Goal: Transaction & Acquisition: Purchase product/service

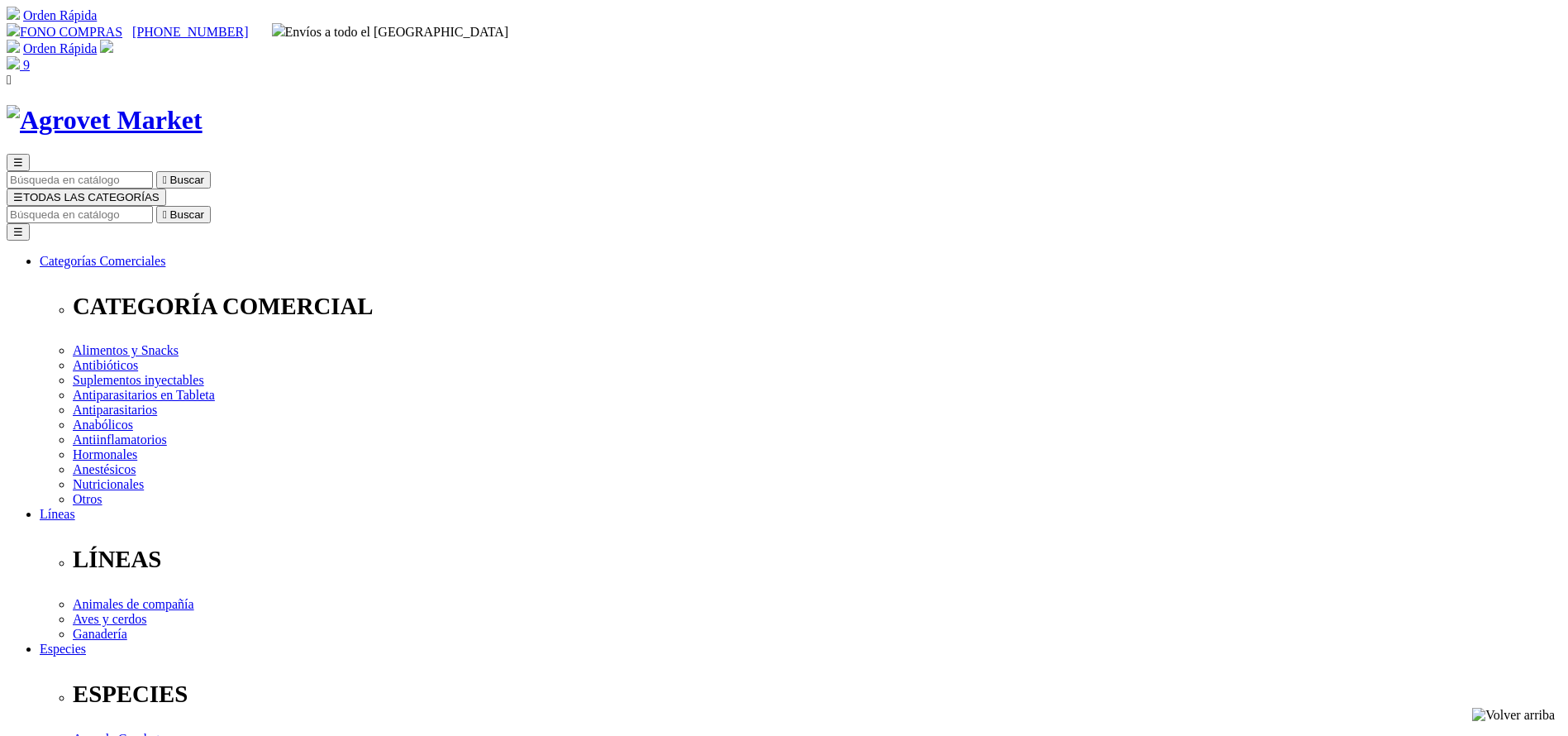
click at [874, 110] on div "☰  Buscar ☰ TODAS LAS CATEGORÍAS  Buscar Toggle navigation ☰ Categorías Comer…" at bounding box center [784, 649] width 1555 height 1087
click at [153, 206] on input "Buscar" at bounding box center [80, 215] width 146 height 17
type input "longe"
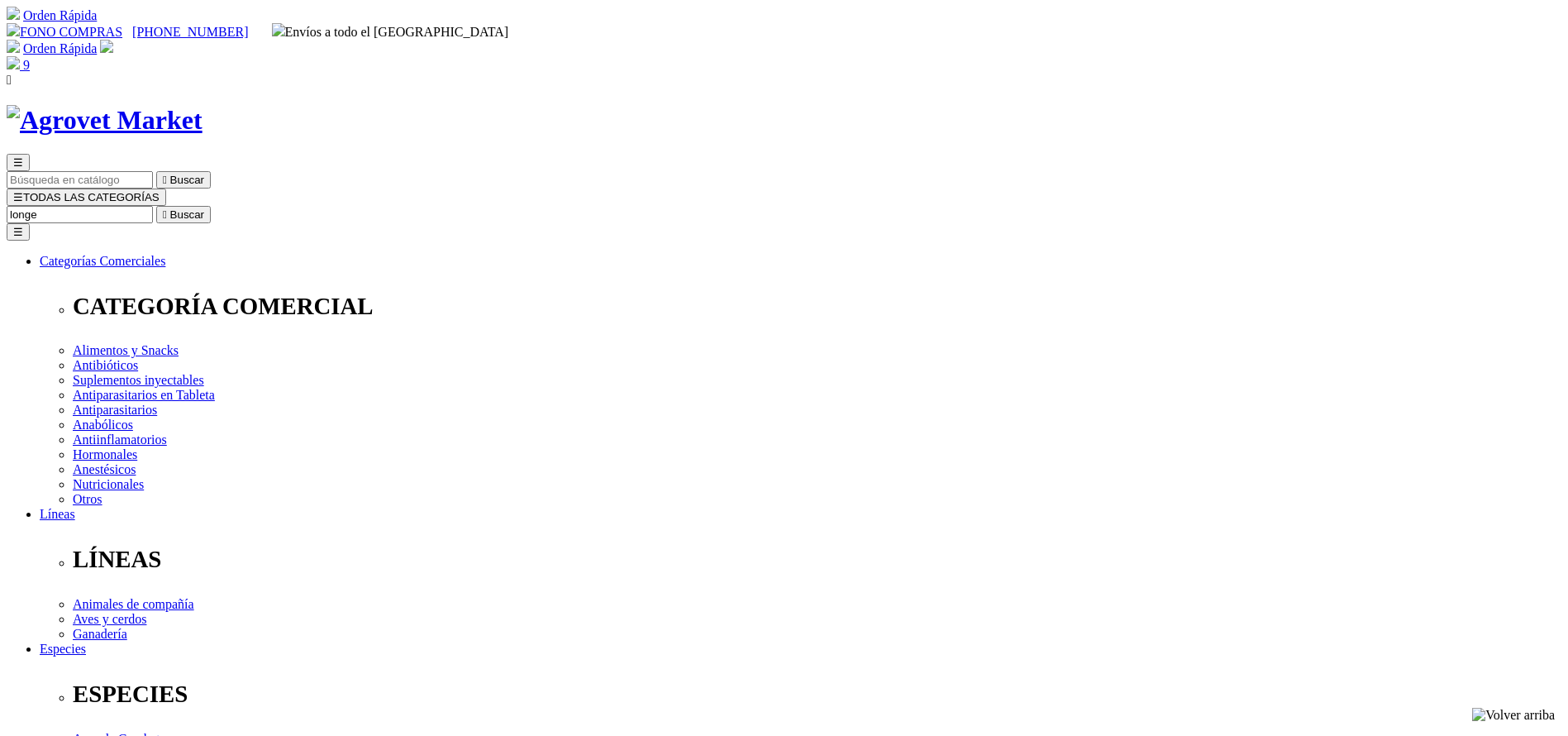
click at [157, 206] on button " Buscar" at bounding box center [184, 215] width 55 height 17
